Goal: Find specific page/section: Find specific page/section

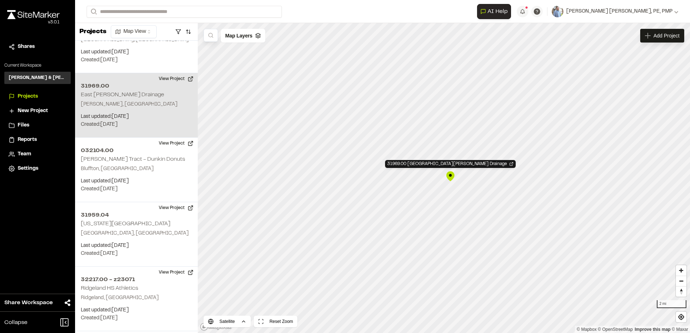
scroll to position [1587, 0]
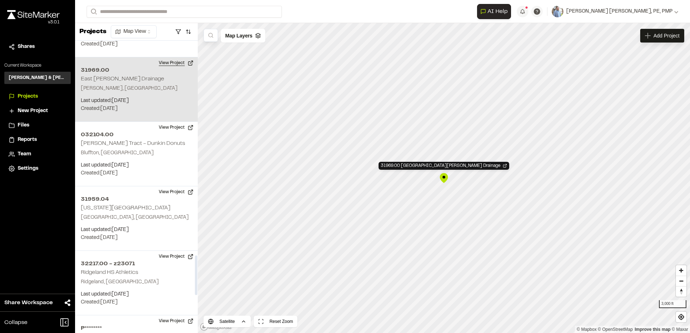
click at [168, 57] on button "View Project" at bounding box center [175, 63] width 43 height 12
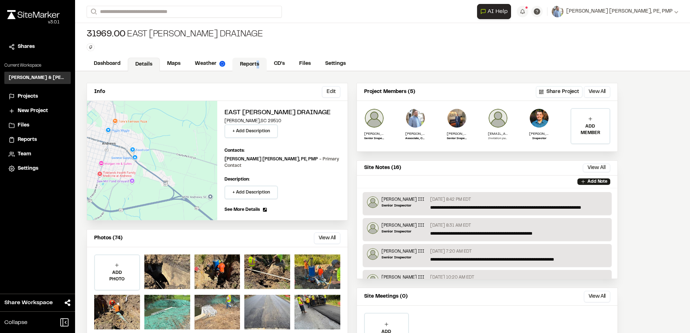
click at [257, 58] on link "Reports" at bounding box center [249, 65] width 34 height 14
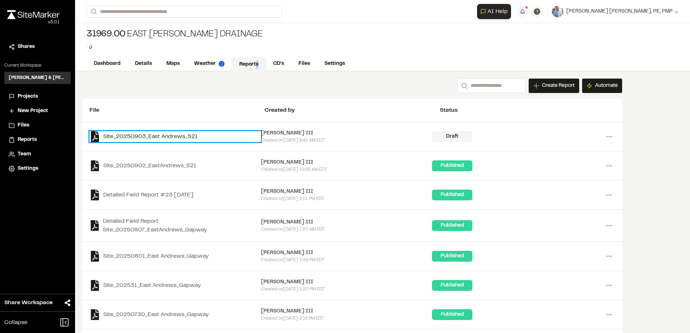
click at [169, 137] on link "Site_20250903_East Andrews_521" at bounding box center [174, 136] width 171 height 11
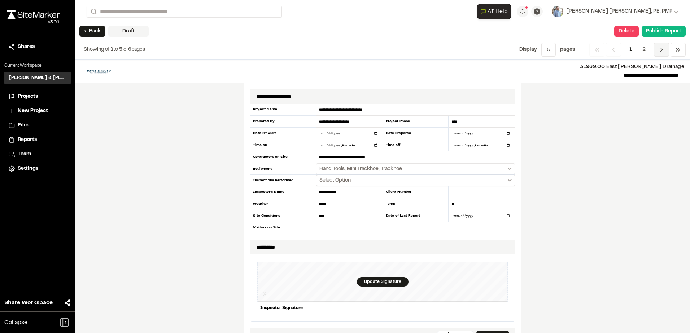
click at [657, 50] on span "Previous" at bounding box center [661, 50] width 15 height 14
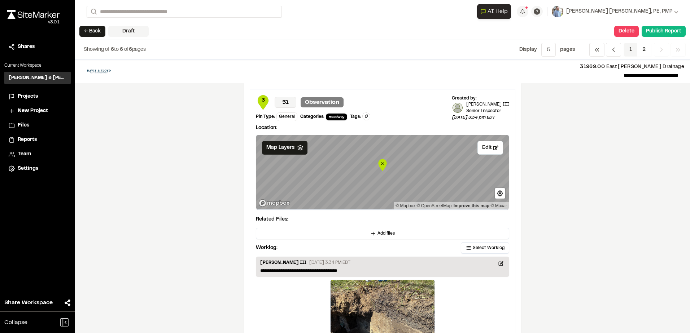
click at [629, 50] on span "1" at bounding box center [630, 50] width 13 height 14
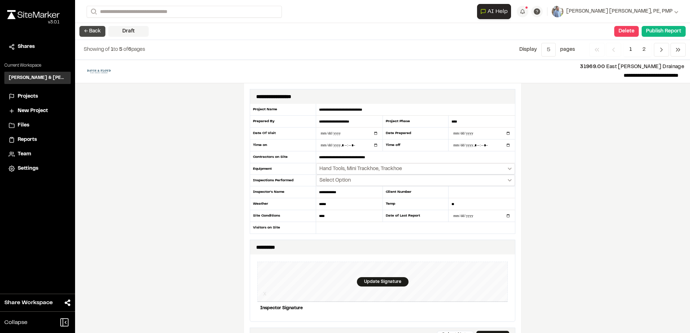
click at [90, 34] on button "← Back" at bounding box center [92, 31] width 26 height 11
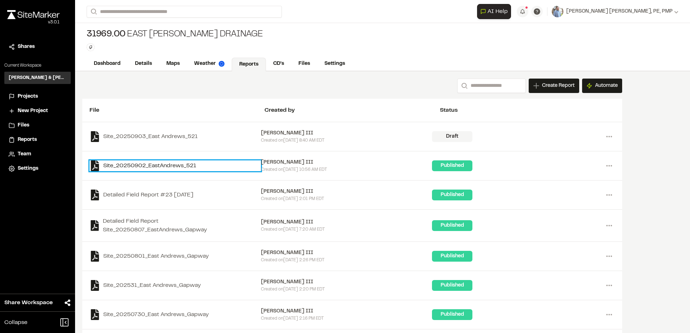
click at [157, 165] on link "Site_20250902_EastAndrews_521" at bounding box center [174, 166] width 171 height 11
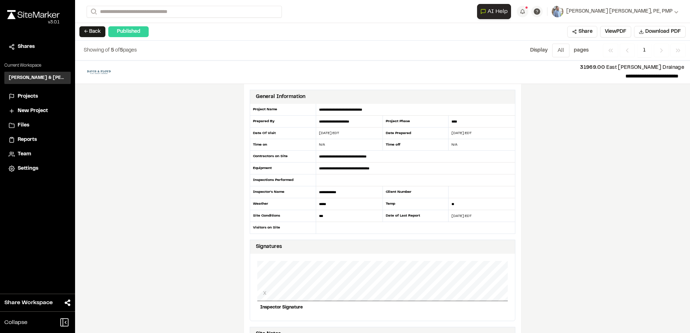
click at [87, 33] on button "← Back" at bounding box center [92, 31] width 26 height 11
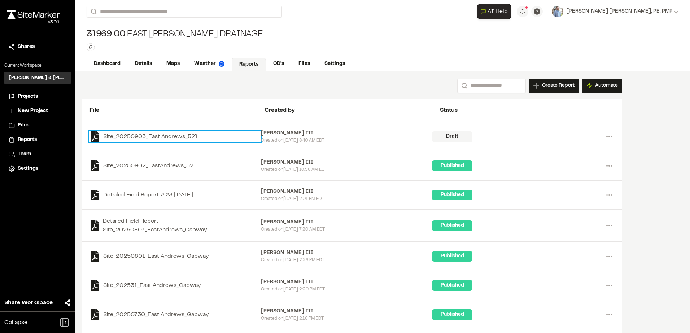
click at [171, 137] on link "Site_20250903_East Andrews_521" at bounding box center [174, 136] width 171 height 11
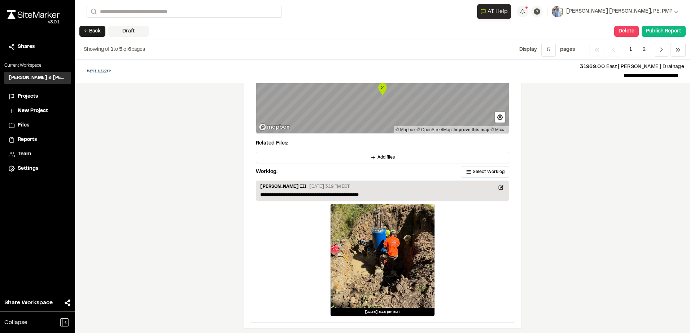
scroll to position [1239, 0]
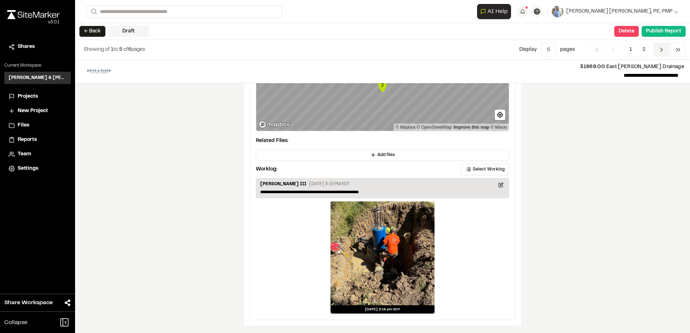
click at [655, 51] on span "Previous" at bounding box center [661, 50] width 15 height 14
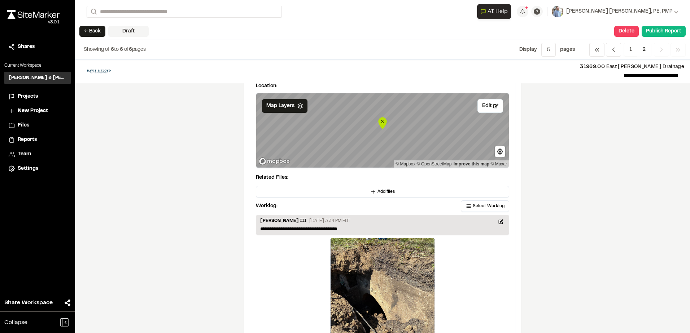
scroll to position [0, 0]
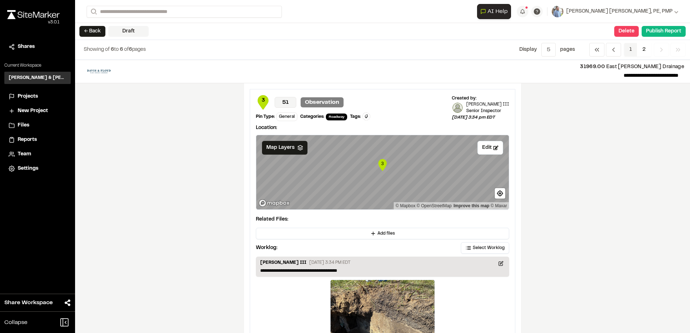
click at [631, 52] on span "1" at bounding box center [630, 50] width 13 height 14
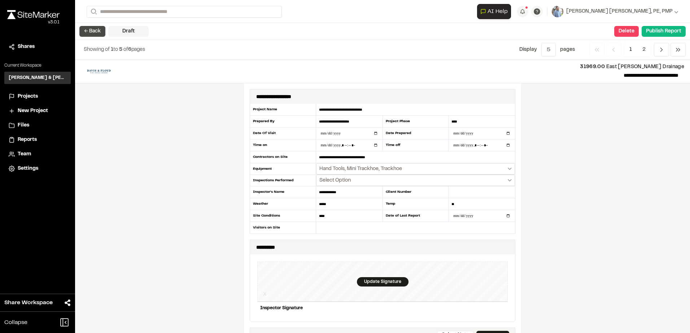
click at [92, 33] on button "← Back" at bounding box center [92, 31] width 26 height 11
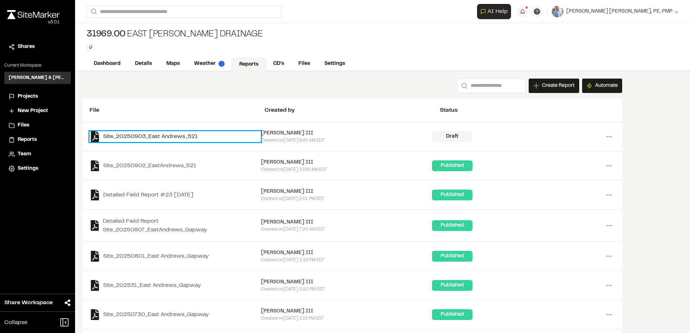
click at [191, 135] on link "Site_20250903_East Andrews_521" at bounding box center [174, 136] width 171 height 11
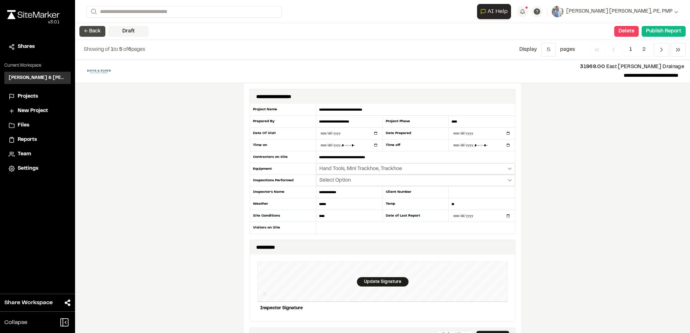
click at [92, 28] on button "← Back" at bounding box center [92, 31] width 26 height 11
